Goal: Obtain resource: Obtain resource

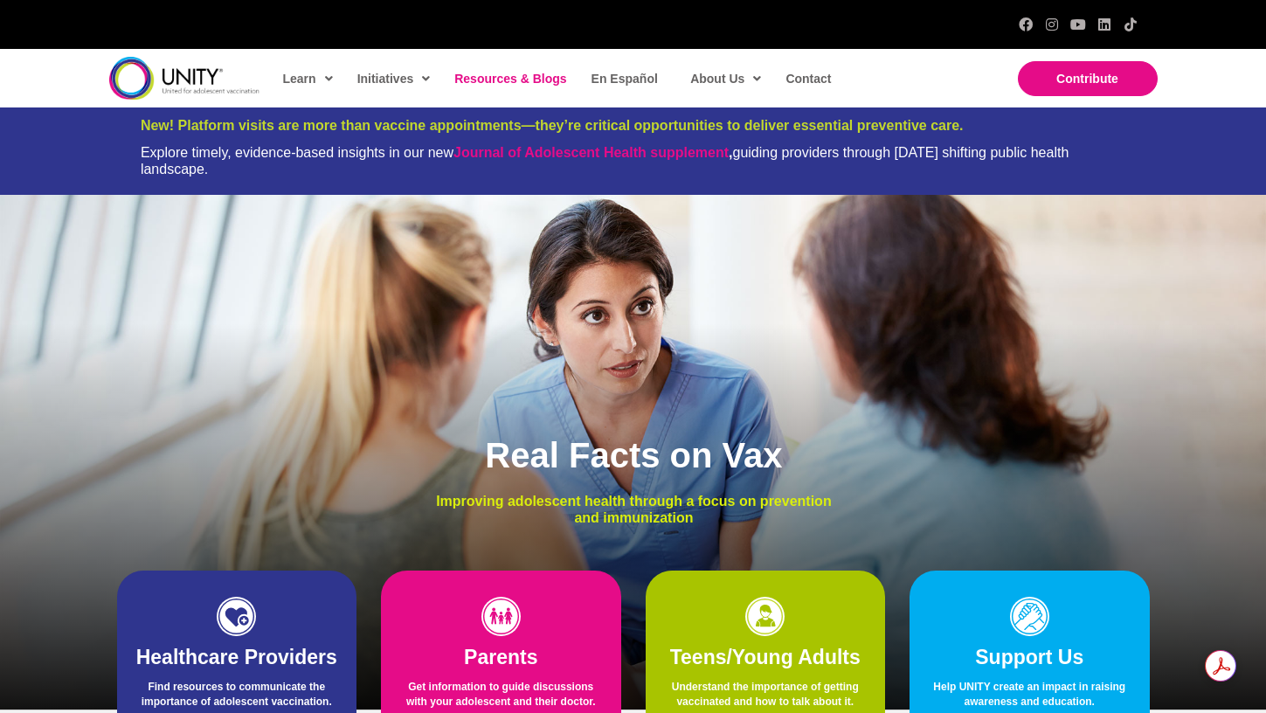
click at [542, 77] on span "Resources & Blogs" at bounding box center [510, 79] width 112 height 14
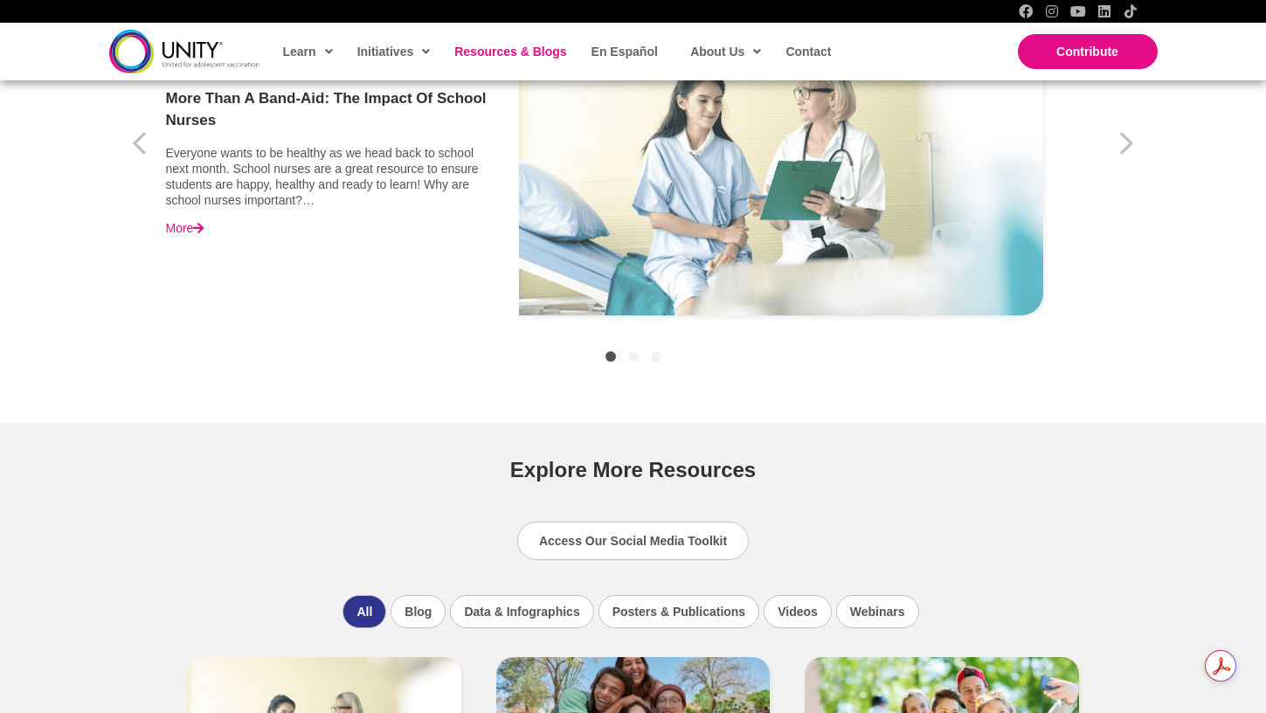
scroll to position [764, 0]
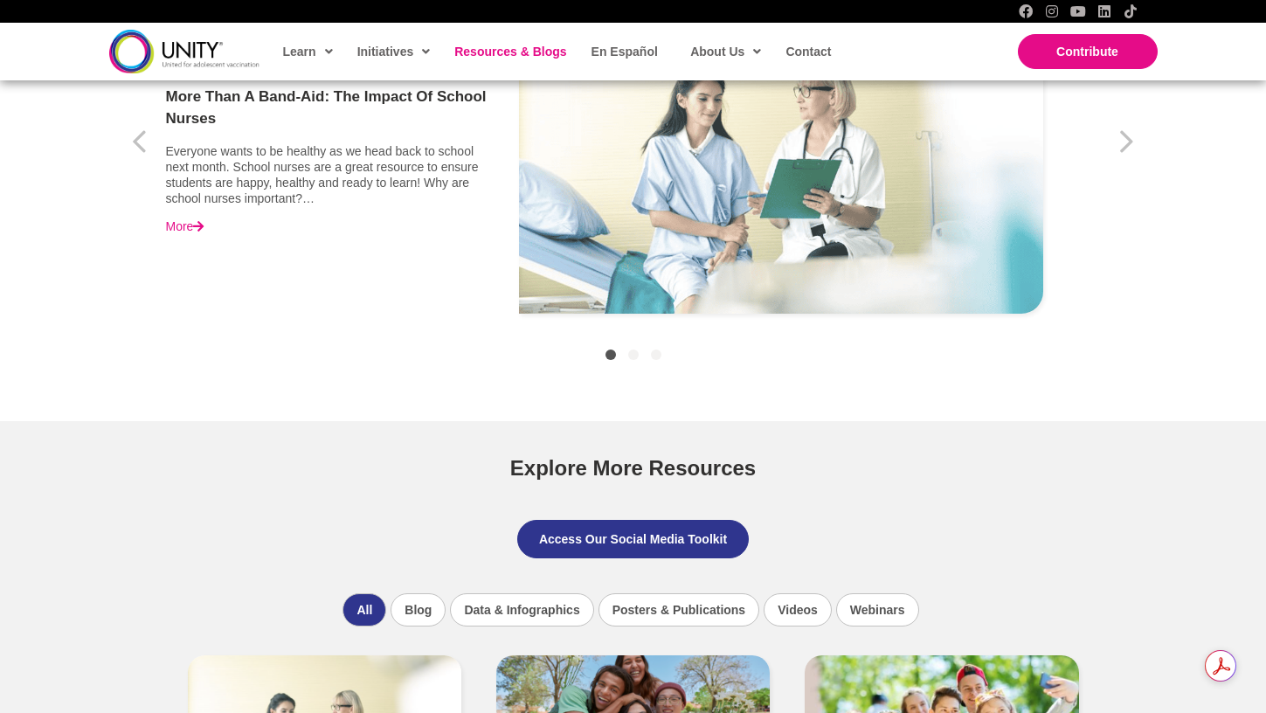
click at [598, 539] on span "Access Our Social Media Toolkit" at bounding box center [633, 539] width 188 height 14
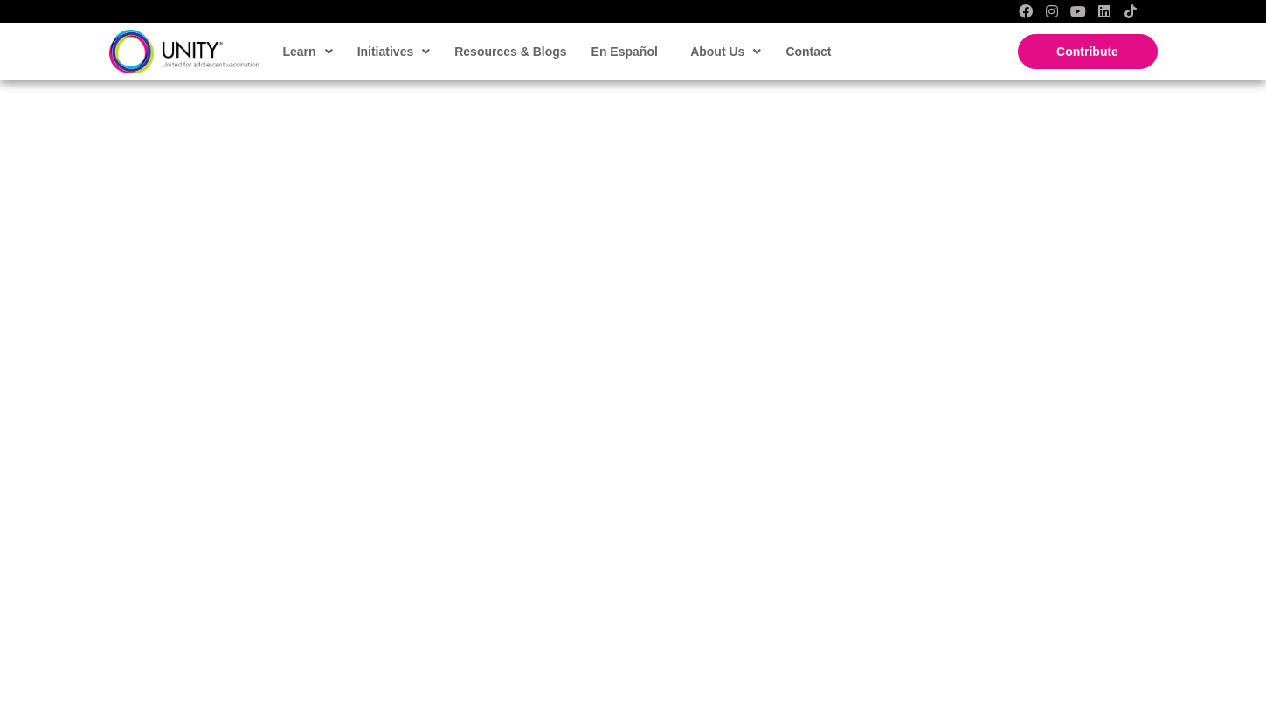
scroll to position [759, 0]
